Goal: Information Seeking & Learning: Learn about a topic

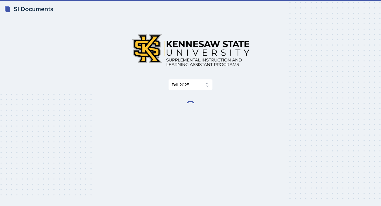
select select "2bed604d-1099-4043-b1bc-2365e8740244"
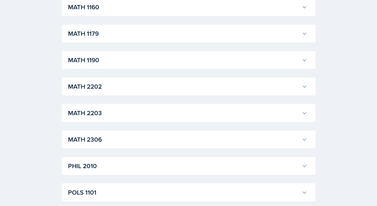
scroll to position [552, 0]
click at [108, 139] on h3 "MATH 2306" at bounding box center [184, 140] width 232 height 10
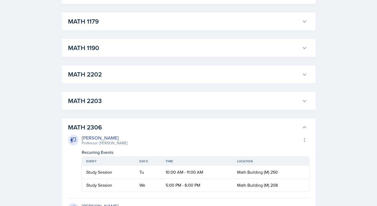
scroll to position [565, 0]
click at [110, 101] on h3 "MATH 2203" at bounding box center [184, 101] width 232 height 10
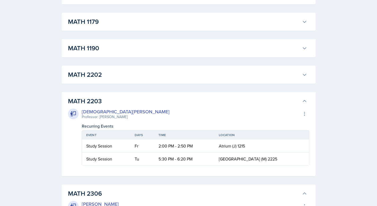
click at [110, 101] on h3 "MATH 2203" at bounding box center [184, 101] width 232 height 10
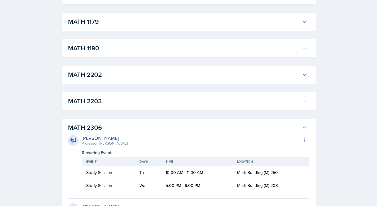
click at [106, 76] on h3 "MATH 2202" at bounding box center [184, 75] width 232 height 10
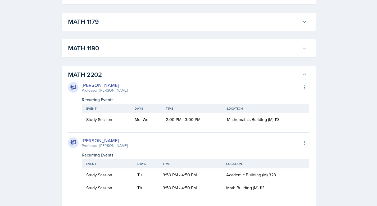
click at [105, 76] on h3 "MATH 2202" at bounding box center [184, 75] width 232 height 10
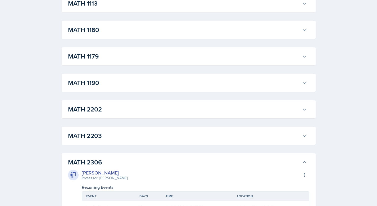
scroll to position [530, 0]
click at [105, 76] on div "MATH 1190 [PERSON_NAME] Professor: [PERSON_NAME] Export to Google Calendar Recu…" at bounding box center [189, 83] width 254 height 18
click at [102, 61] on h3 "MATH 1179" at bounding box center [184, 57] width 232 height 10
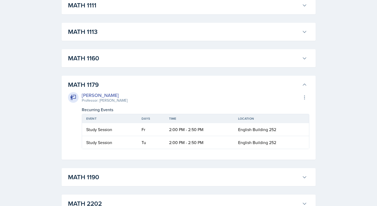
scroll to position [501, 0]
click at [102, 61] on h3 "MATH 1160" at bounding box center [184, 59] width 232 height 10
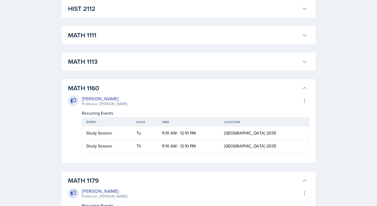
scroll to position [471, 0]
click at [102, 61] on h3 "MATH 1113" at bounding box center [184, 62] width 232 height 10
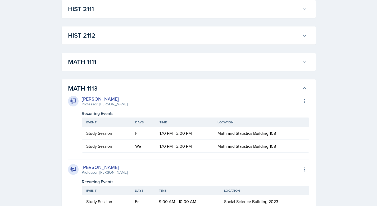
scroll to position [445, 0]
click at [102, 61] on h3 "MATH 1111" at bounding box center [184, 62] width 232 height 10
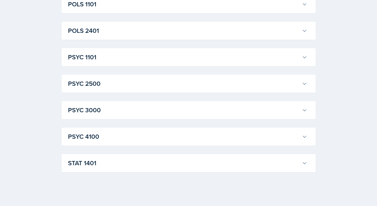
scroll to position [2767, 0]
click at [83, 169] on div "STAT [GEOGRAPHIC_DATA][PERSON_NAME] Professor: [PERSON_NAME] Export to Google C…" at bounding box center [189, 163] width 254 height 18
click at [85, 166] on h3 "STAT 1401" at bounding box center [184, 163] width 232 height 10
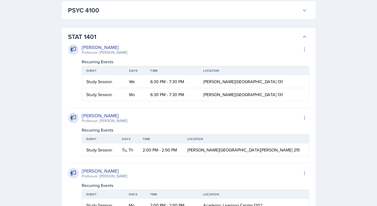
click at [85, 42] on h3 "STAT 1401" at bounding box center [184, 37] width 232 height 10
